Goal: Find specific page/section: Find specific page/section

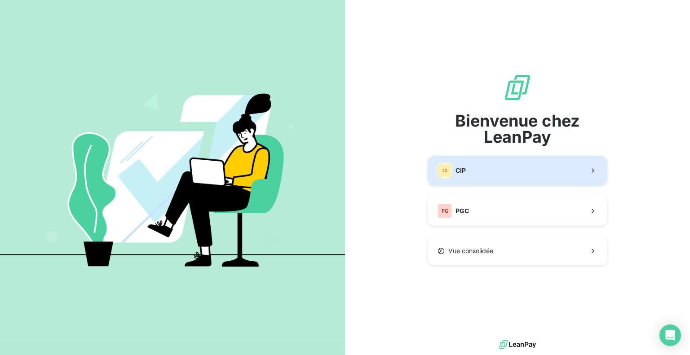
click at [492, 168] on button "CI CIP" at bounding box center [518, 171] width 180 height 30
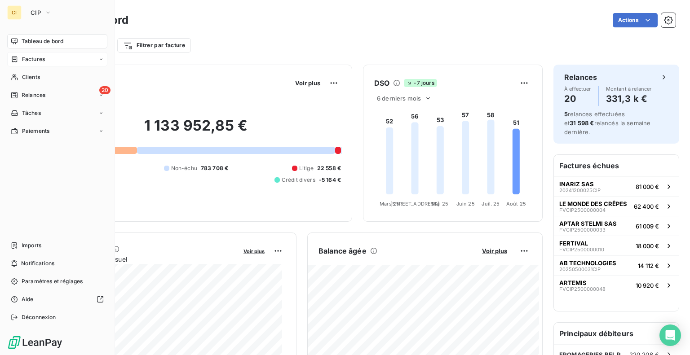
click at [38, 62] on span "Factures" at bounding box center [33, 59] width 23 height 8
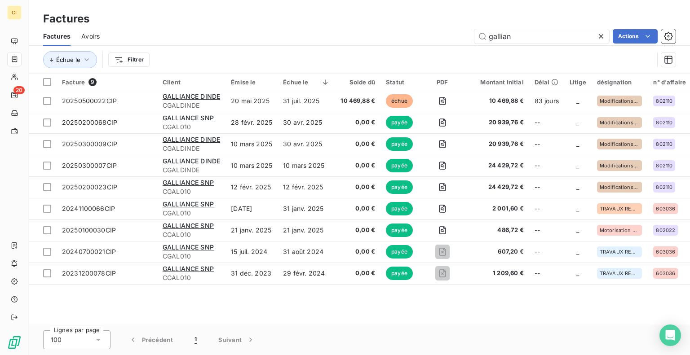
drag, startPoint x: 539, startPoint y: 35, endPoint x: 456, endPoint y: 37, distance: 83.1
click at [458, 37] on div "gallian Actions" at bounding box center [392, 36] width 565 height 14
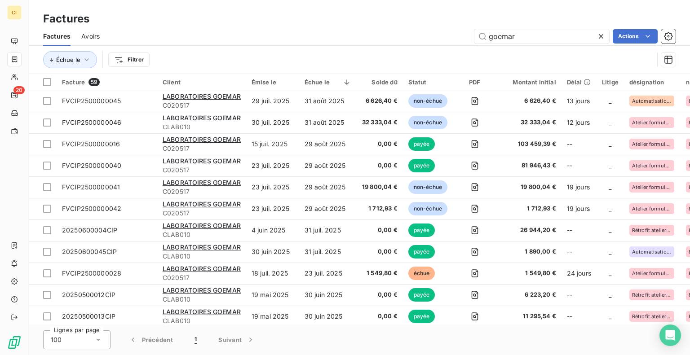
type input "goemar"
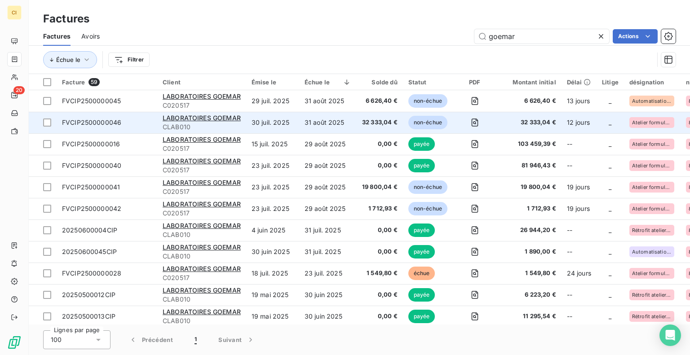
click at [340, 124] on td "31 août 2025" at bounding box center [327, 123] width 57 height 22
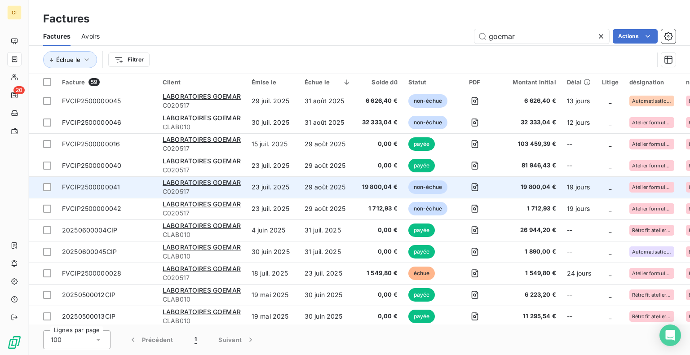
click at [320, 186] on td "29 août 2025" at bounding box center [327, 188] width 57 height 22
